Goal: Task Accomplishment & Management: Complete application form

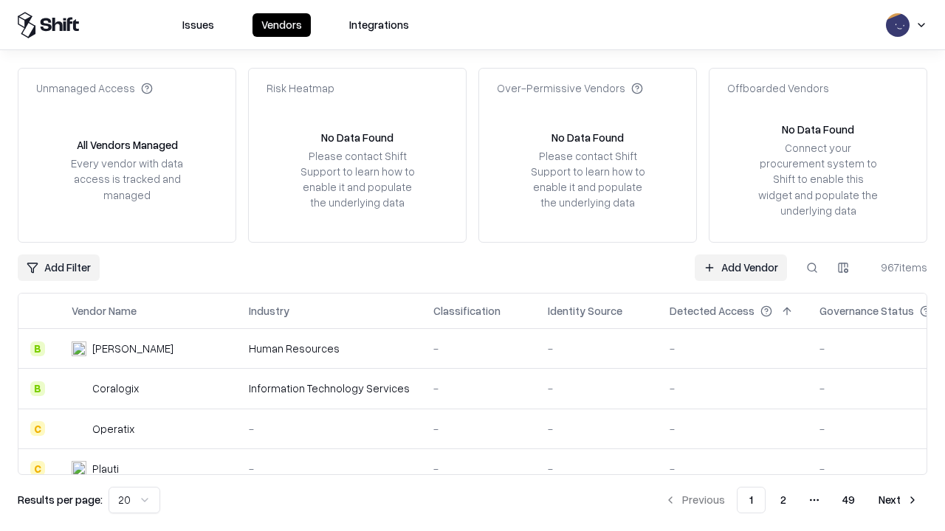
click at [740, 267] on link "Add Vendor" at bounding box center [740, 268] width 92 height 27
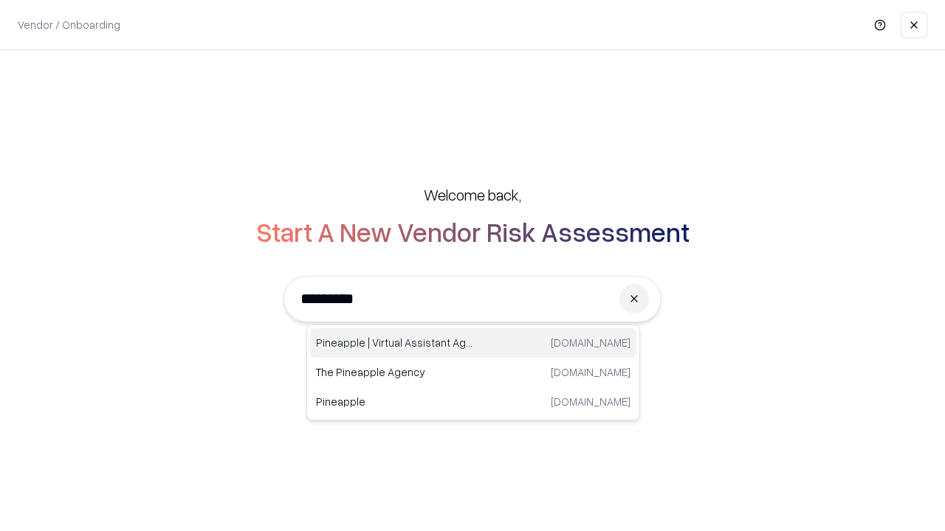
click at [473, 343] on div "Pineapple | Virtual Assistant Agency [DOMAIN_NAME]" at bounding box center [473, 343] width 326 height 30
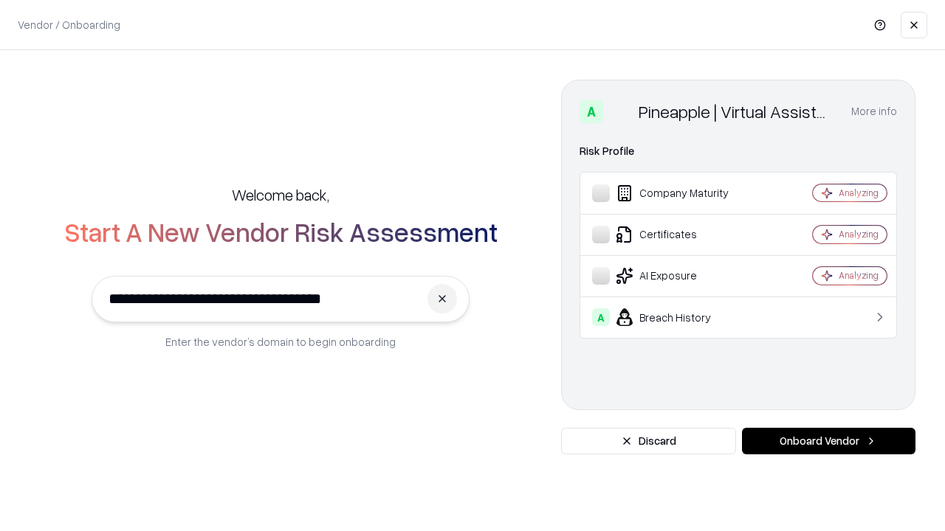
type input "**********"
click at [828, 441] on button "Onboard Vendor" at bounding box center [828, 441] width 173 height 27
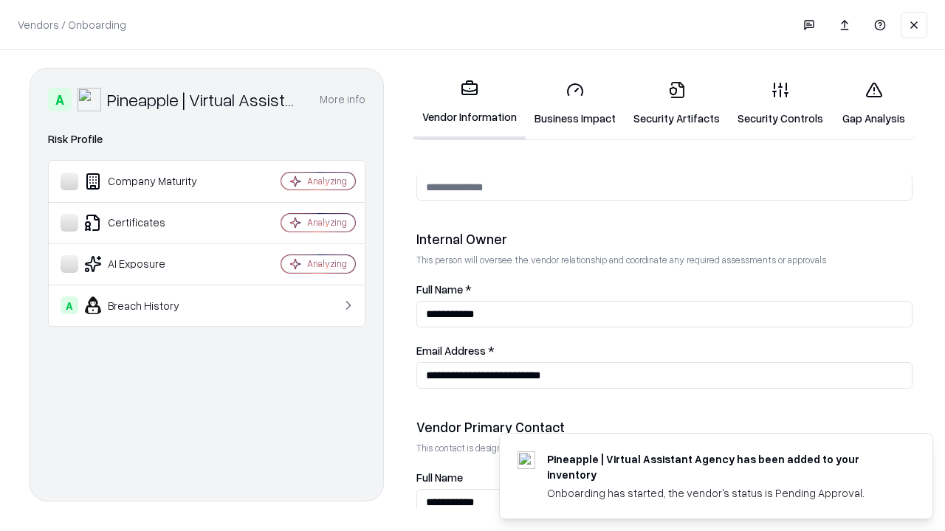
scroll to position [764, 0]
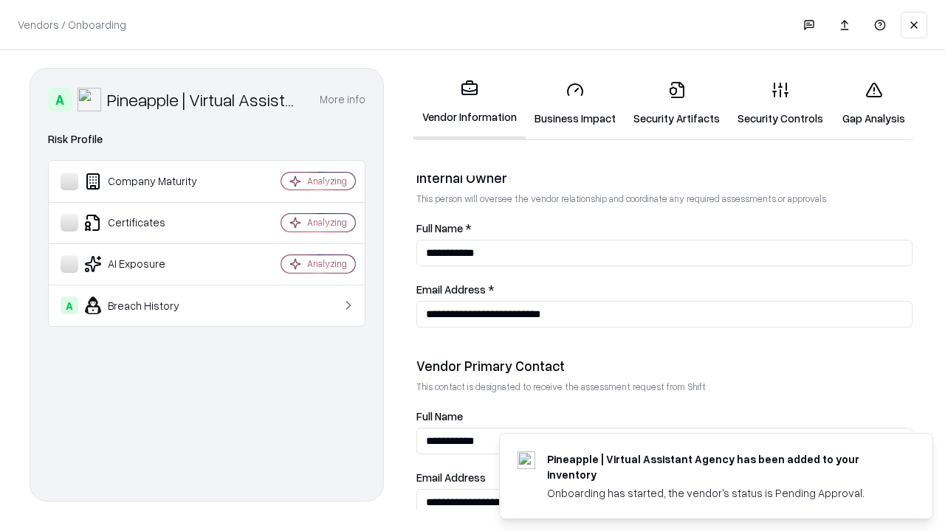
click at [575, 103] on link "Business Impact" at bounding box center [574, 103] width 99 height 69
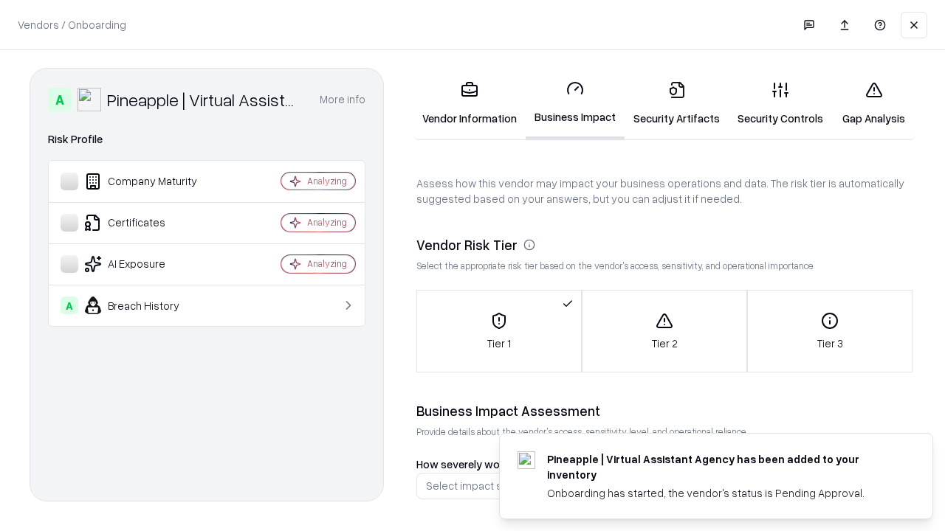
click at [676, 103] on link "Security Artifacts" at bounding box center [676, 103] width 104 height 69
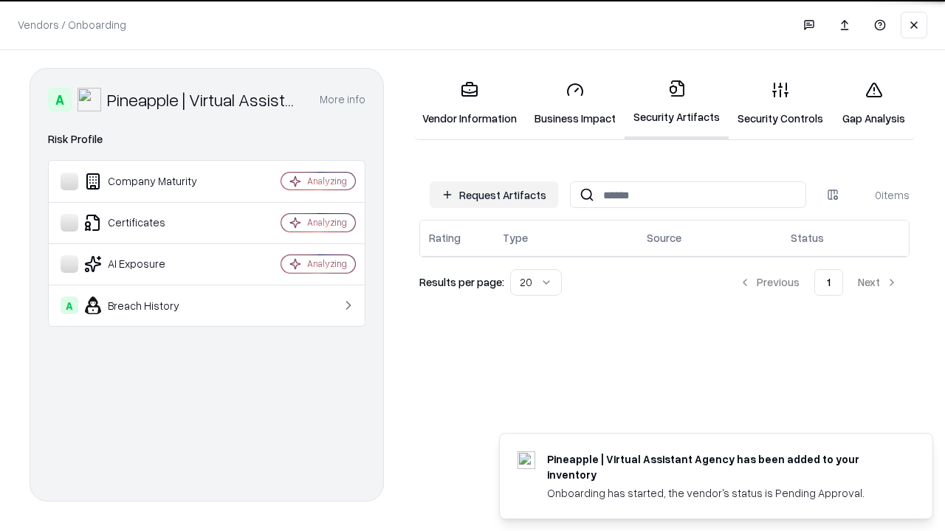
click at [494, 194] on button "Request Artifacts" at bounding box center [493, 195] width 128 height 27
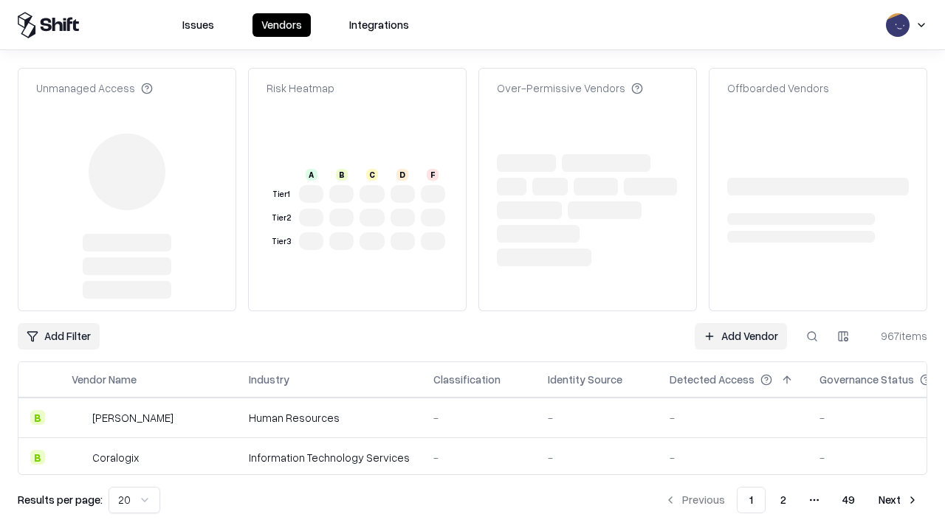
click at [740, 323] on link "Add Vendor" at bounding box center [740, 336] width 92 height 27
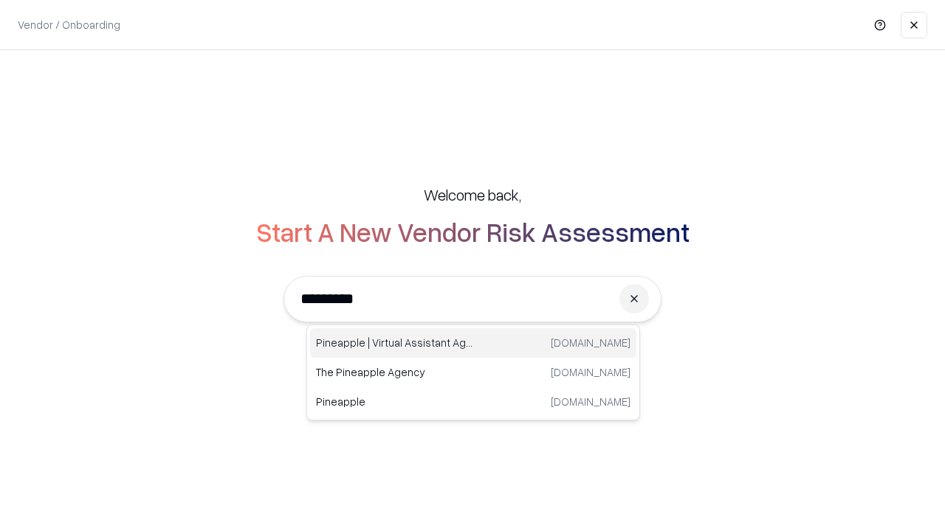
click at [473, 343] on div "Pineapple | Virtual Assistant Agency [DOMAIN_NAME]" at bounding box center [473, 343] width 326 height 30
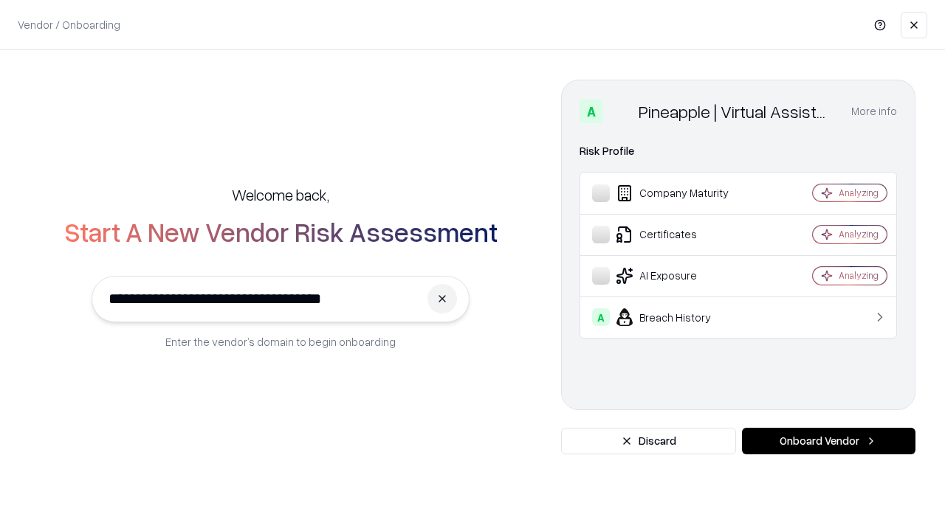
type input "**********"
click at [828, 441] on button "Onboard Vendor" at bounding box center [828, 441] width 173 height 27
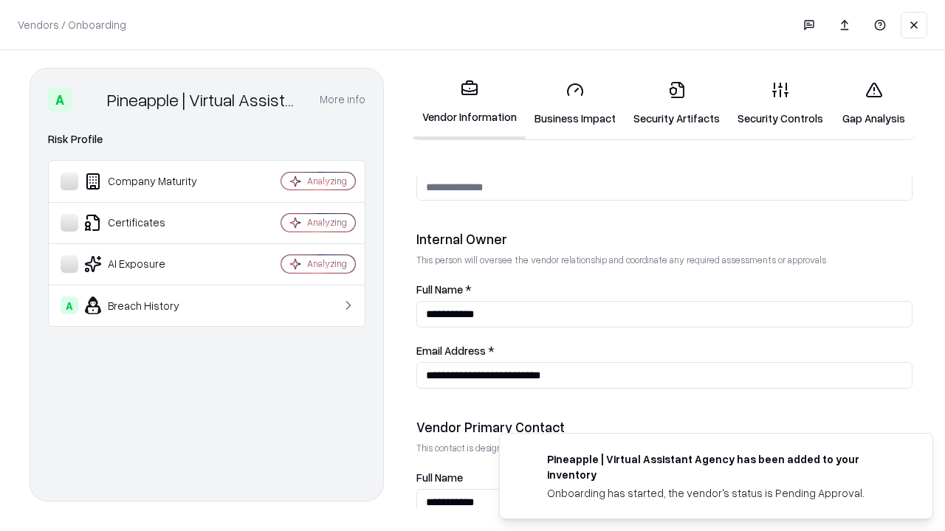
scroll to position [764, 0]
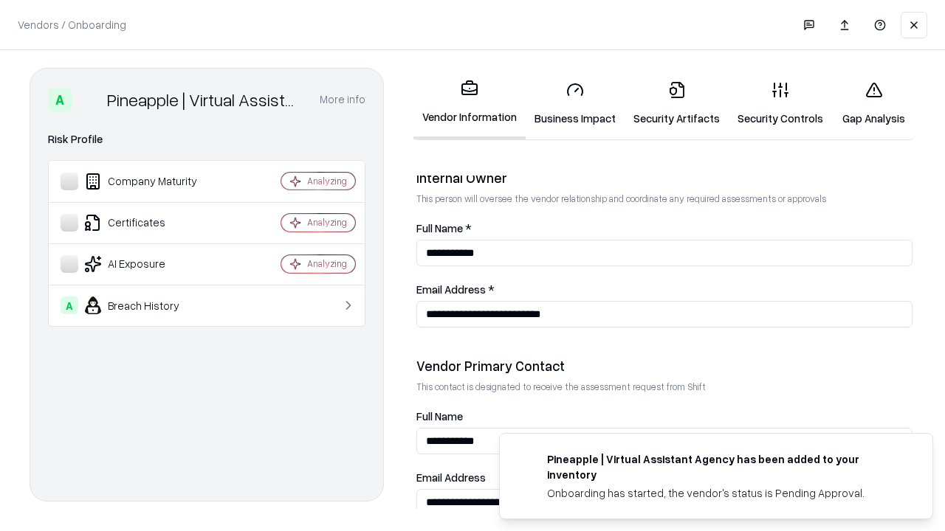
click at [873, 103] on link "Gap Analysis" at bounding box center [873, 103] width 83 height 69
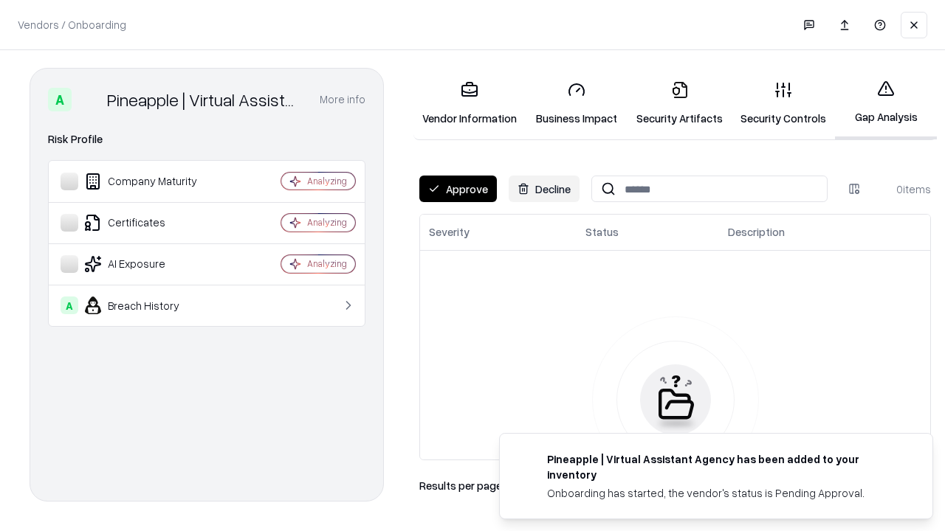
click at [458, 189] on button "Approve" at bounding box center [457, 189] width 77 height 27
